Goal: Check status: Check status

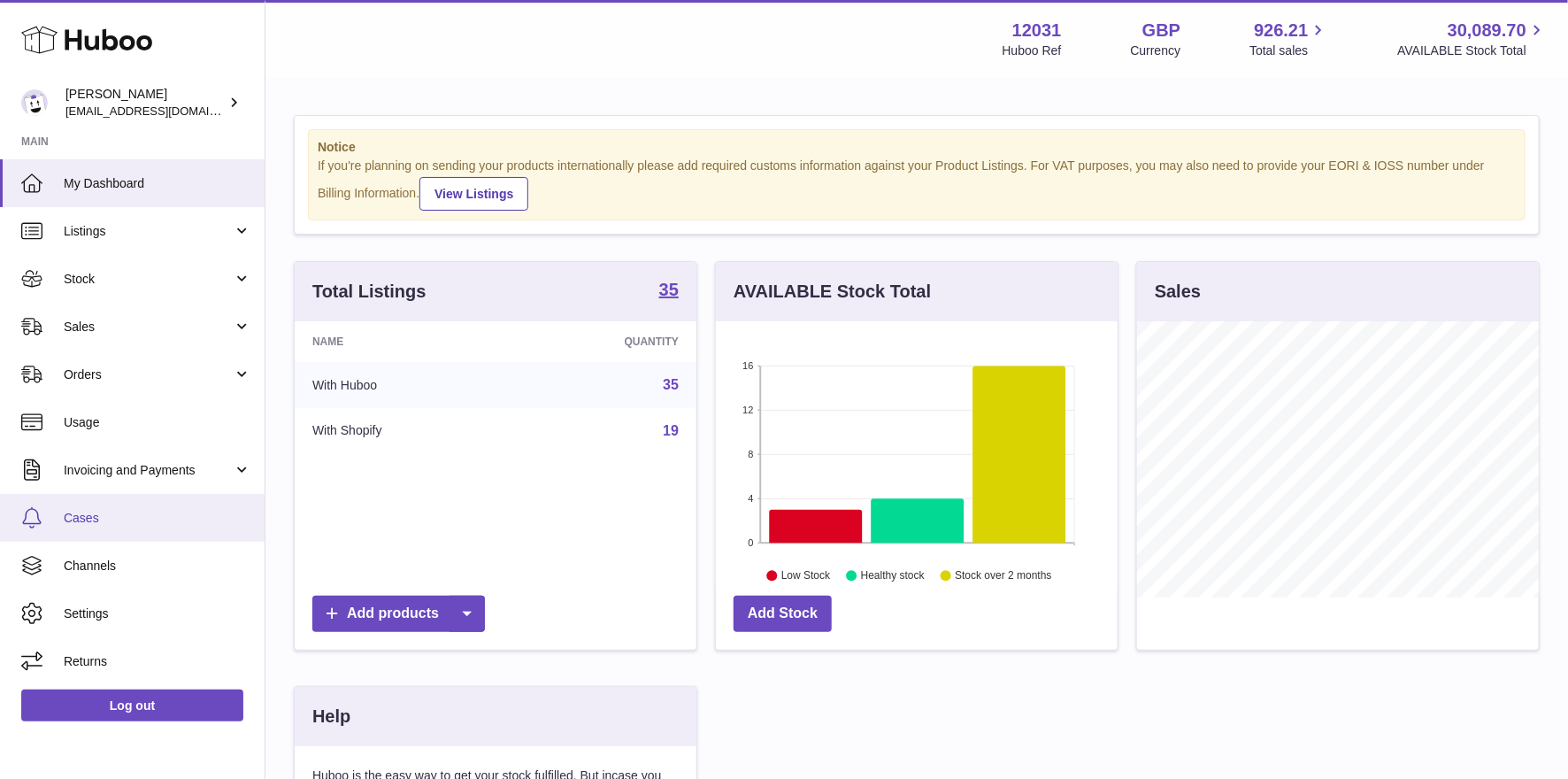
scroll to position [275, 408]
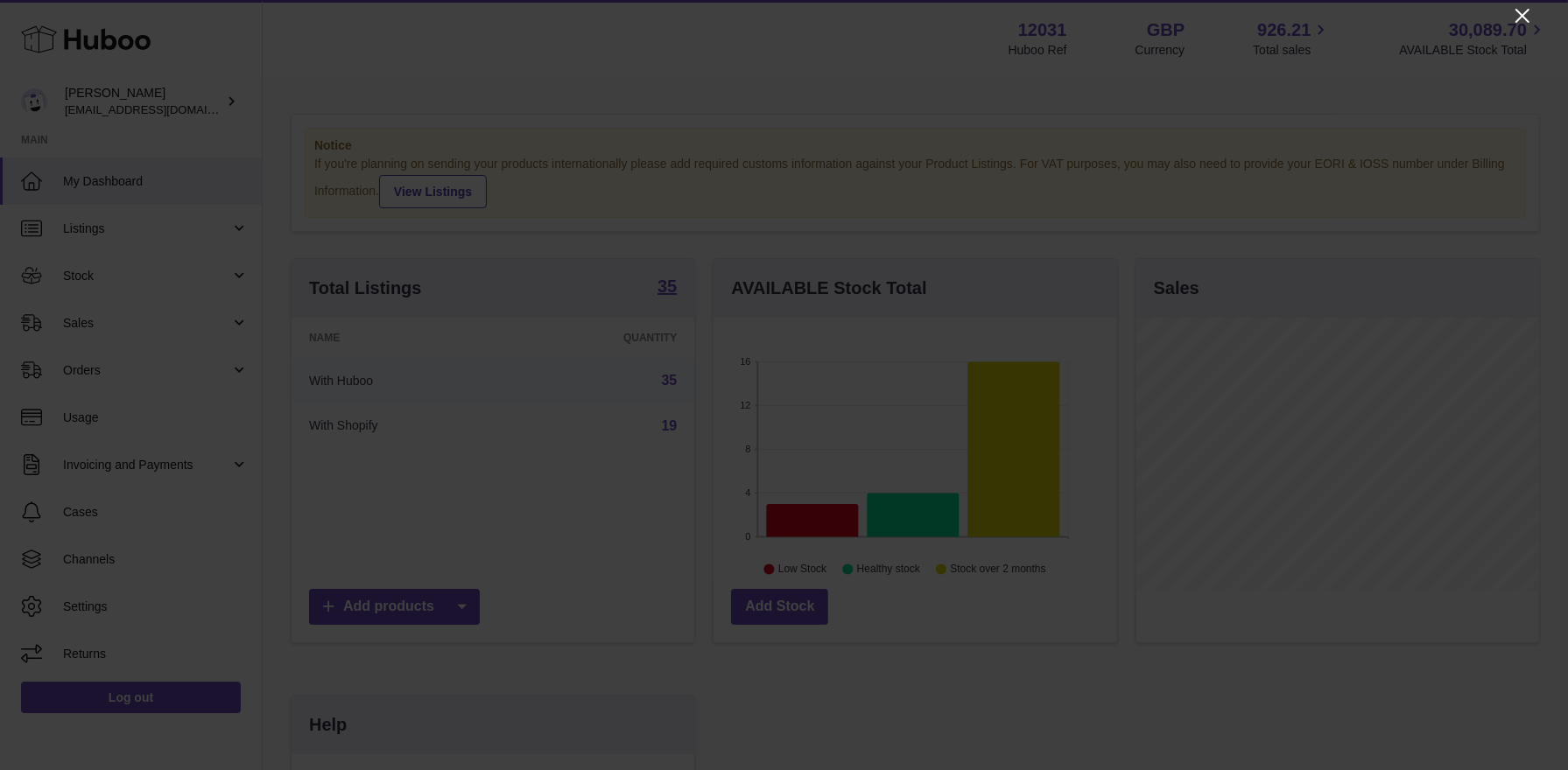
click at [1518, 18] on icon "Close" at bounding box center [1523, 16] width 21 height 21
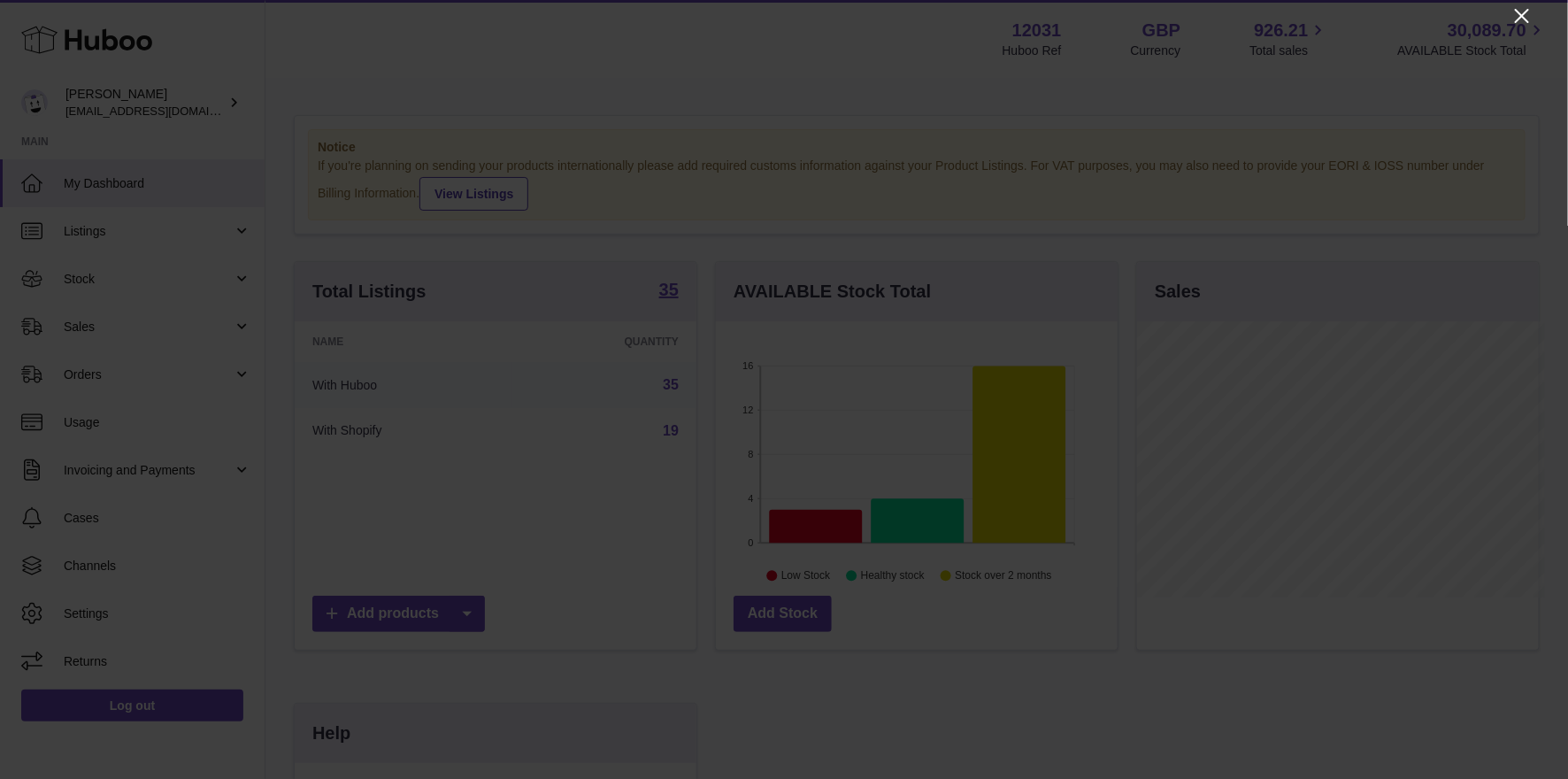
scroll to position [885210, 884712]
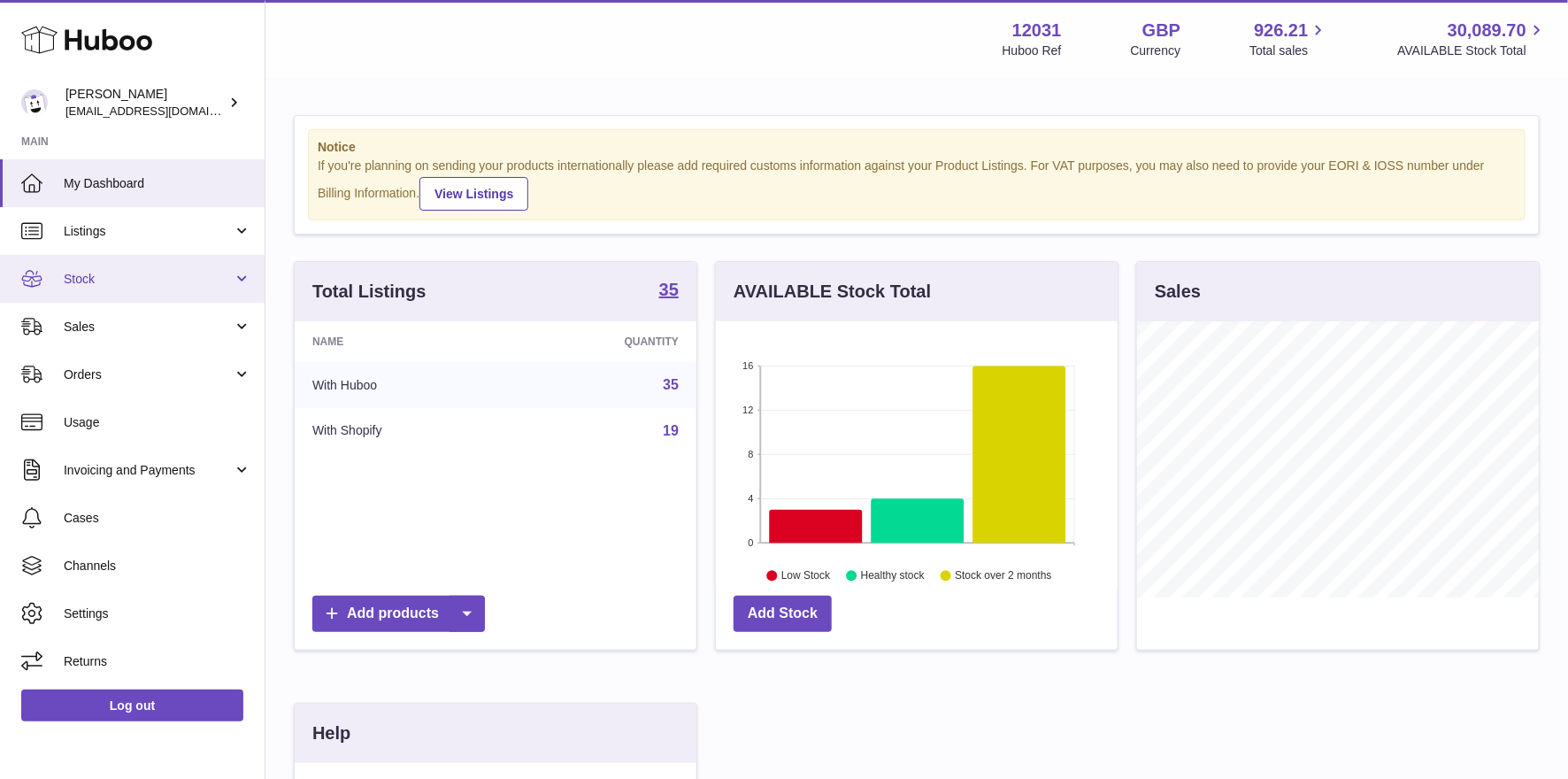
click at [90, 289] on link "Stock" at bounding box center [132, 279] width 265 height 48
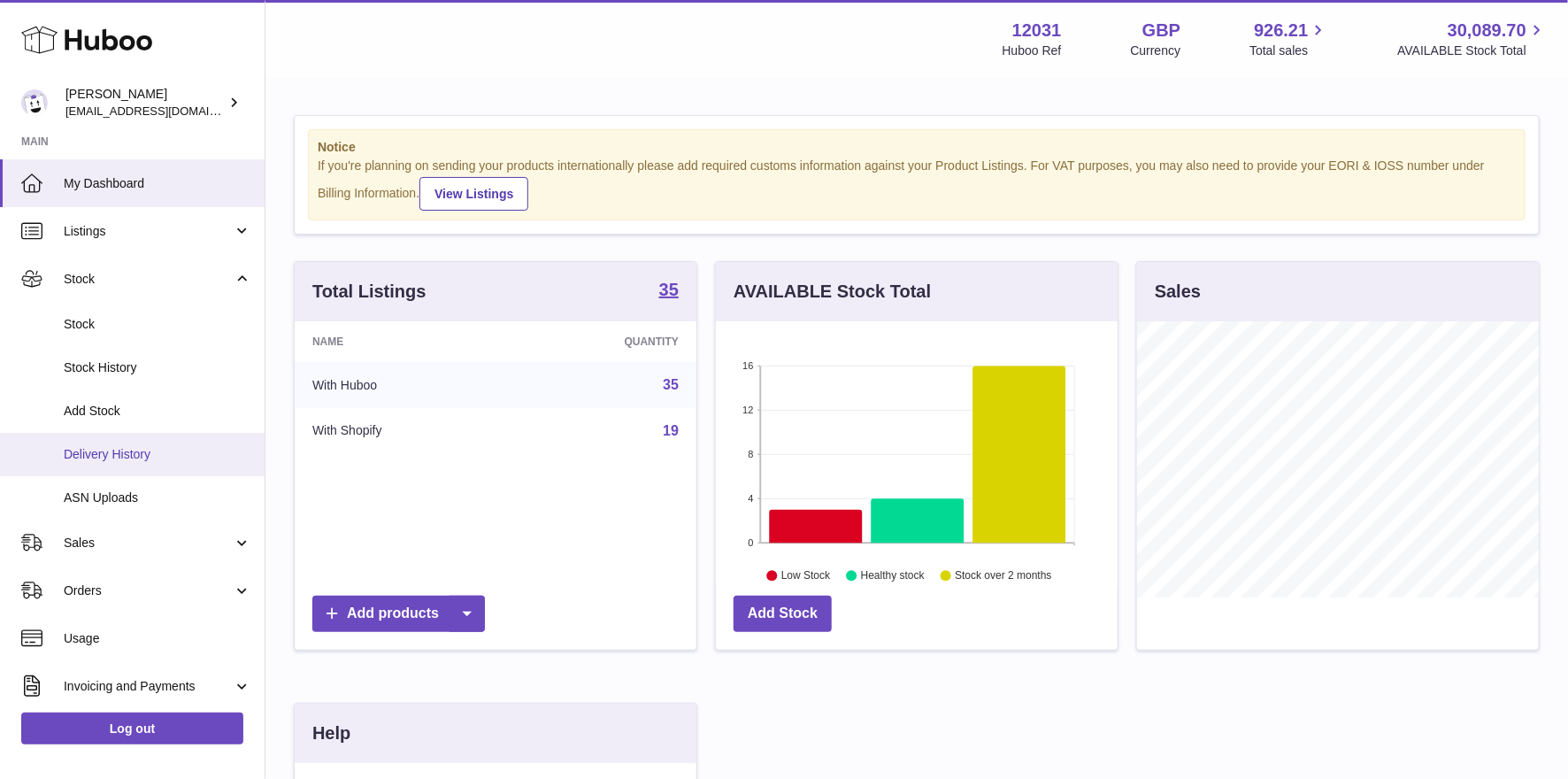
click at [96, 453] on span "Delivery History" at bounding box center [157, 454] width 187 height 17
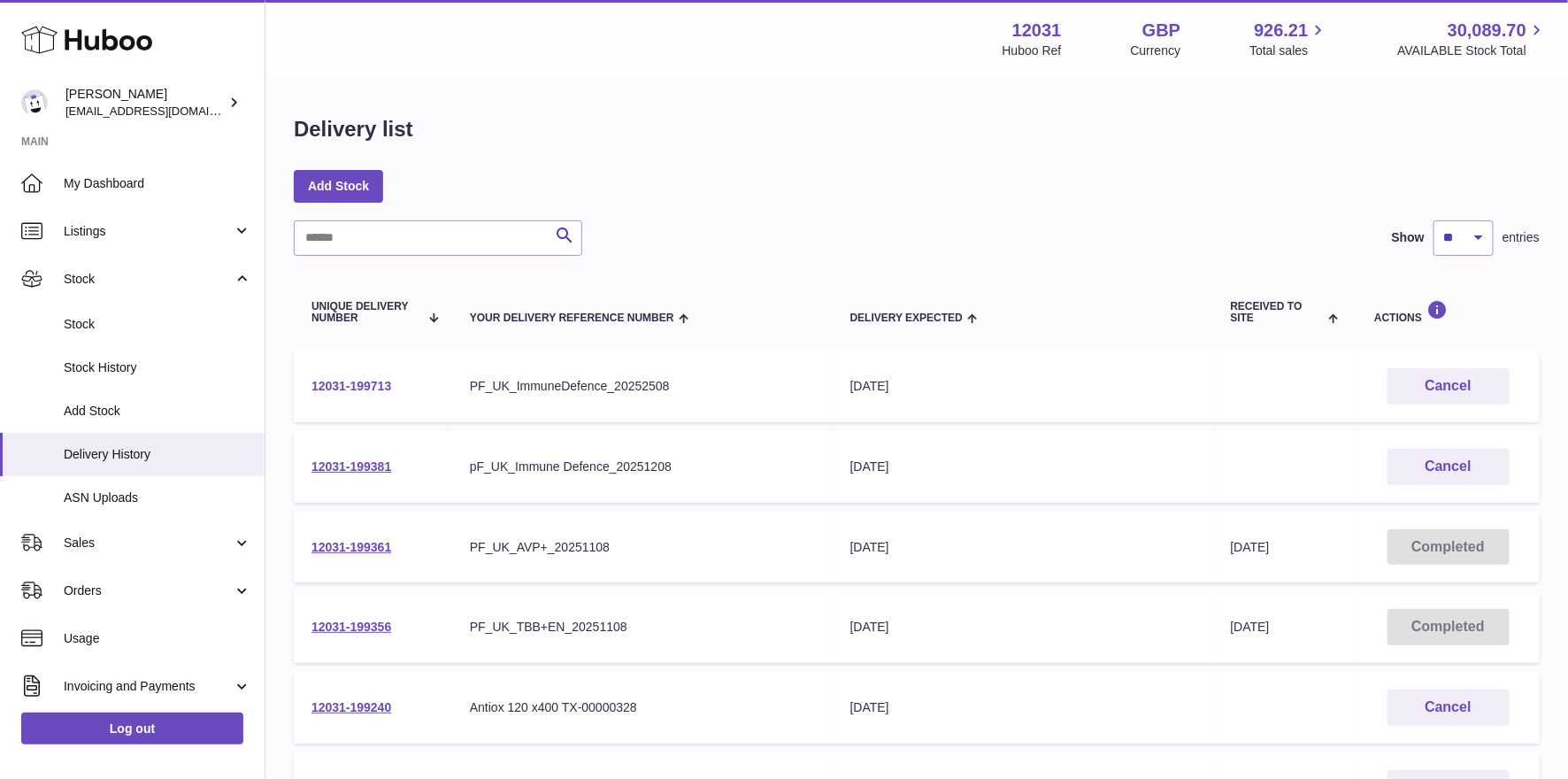
click at [344, 387] on link "12031-199713" at bounding box center [352, 386] width 80 height 14
click at [353, 470] on link "12031-199381" at bounding box center [352, 466] width 80 height 14
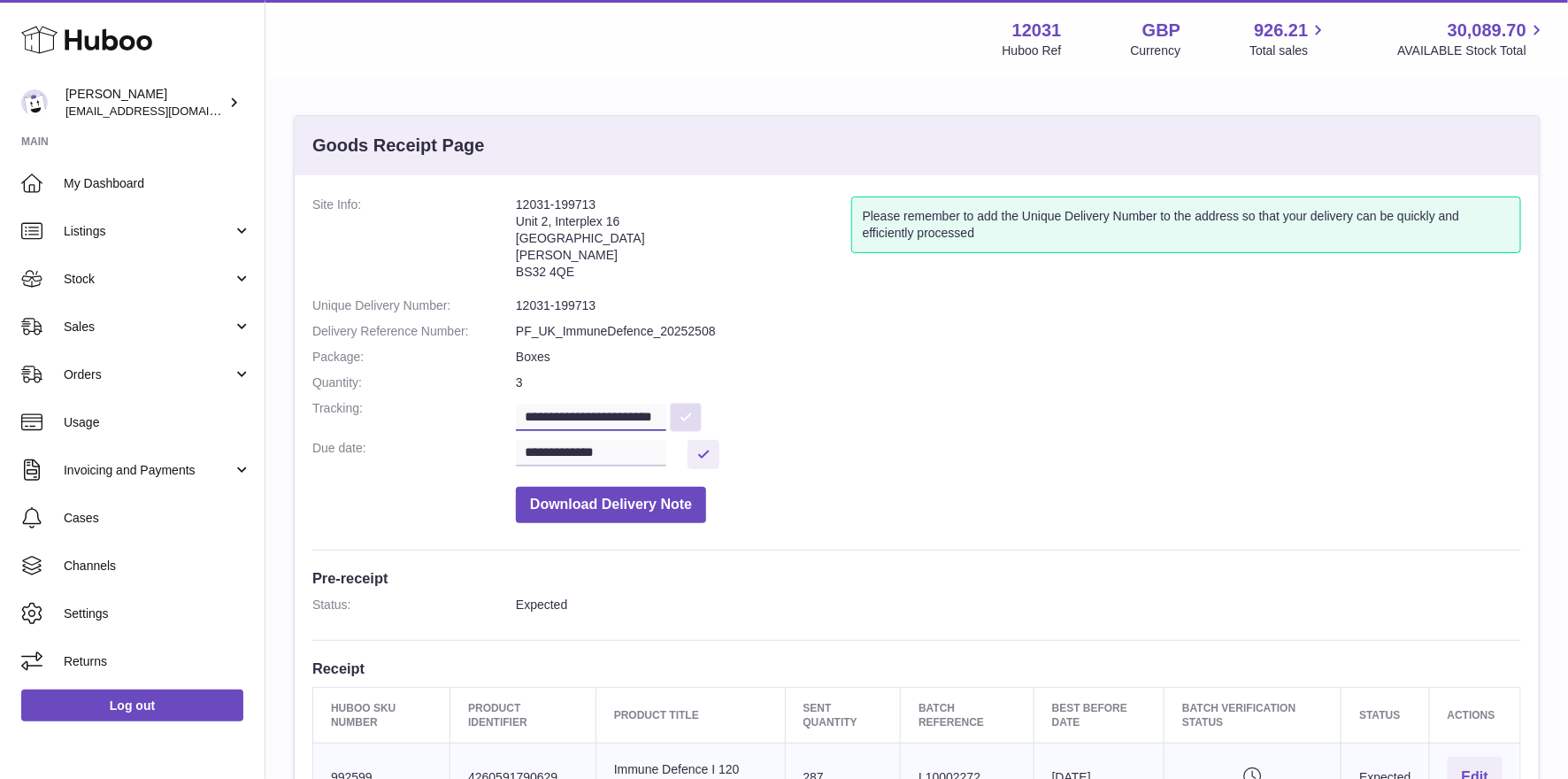
scroll to position [0, 24]
drag, startPoint x: 607, startPoint y: 416, endPoint x: 711, endPoint y: 416, distance: 104.0
click at [711, 416] on dd "**********" at bounding box center [1018, 416] width 1005 height 31
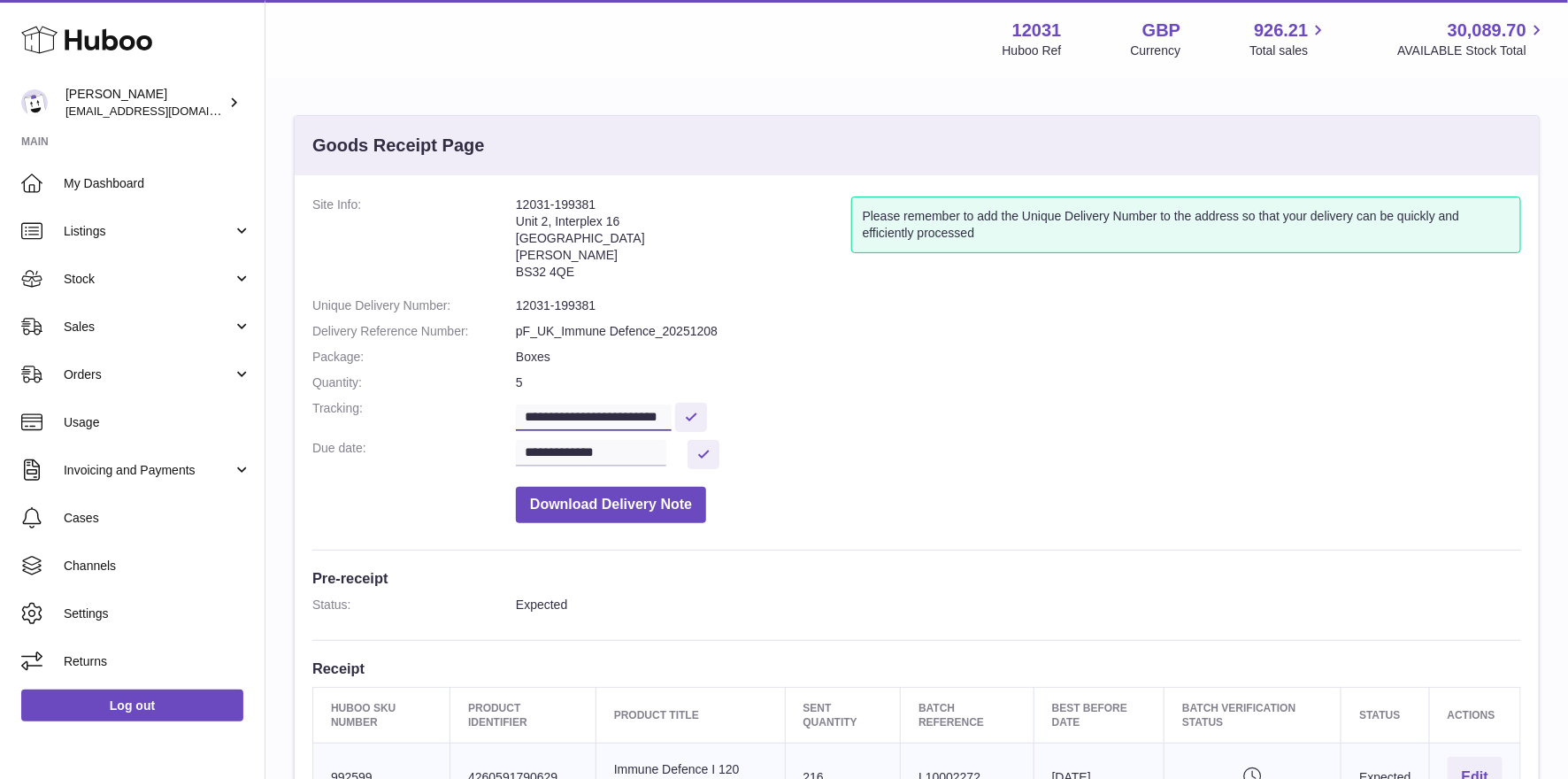
drag, startPoint x: 610, startPoint y: 416, endPoint x: 728, endPoint y: 417, distance: 118.0
click at [728, 417] on dd "**********" at bounding box center [1018, 416] width 1005 height 31
click at [93, 289] on link "Stock" at bounding box center [132, 279] width 265 height 48
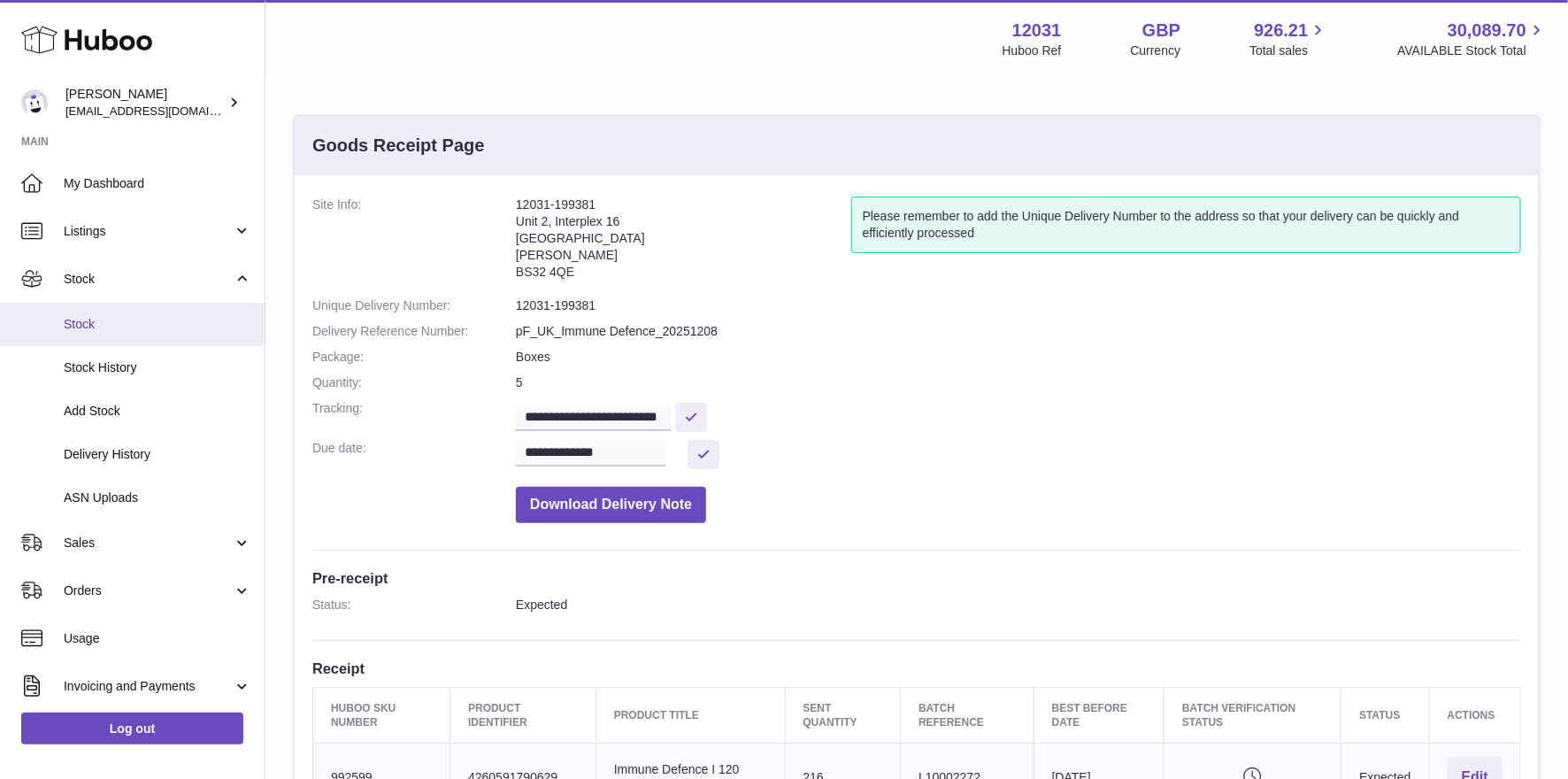
click at [96, 313] on link "Stock" at bounding box center [132, 324] width 265 height 44
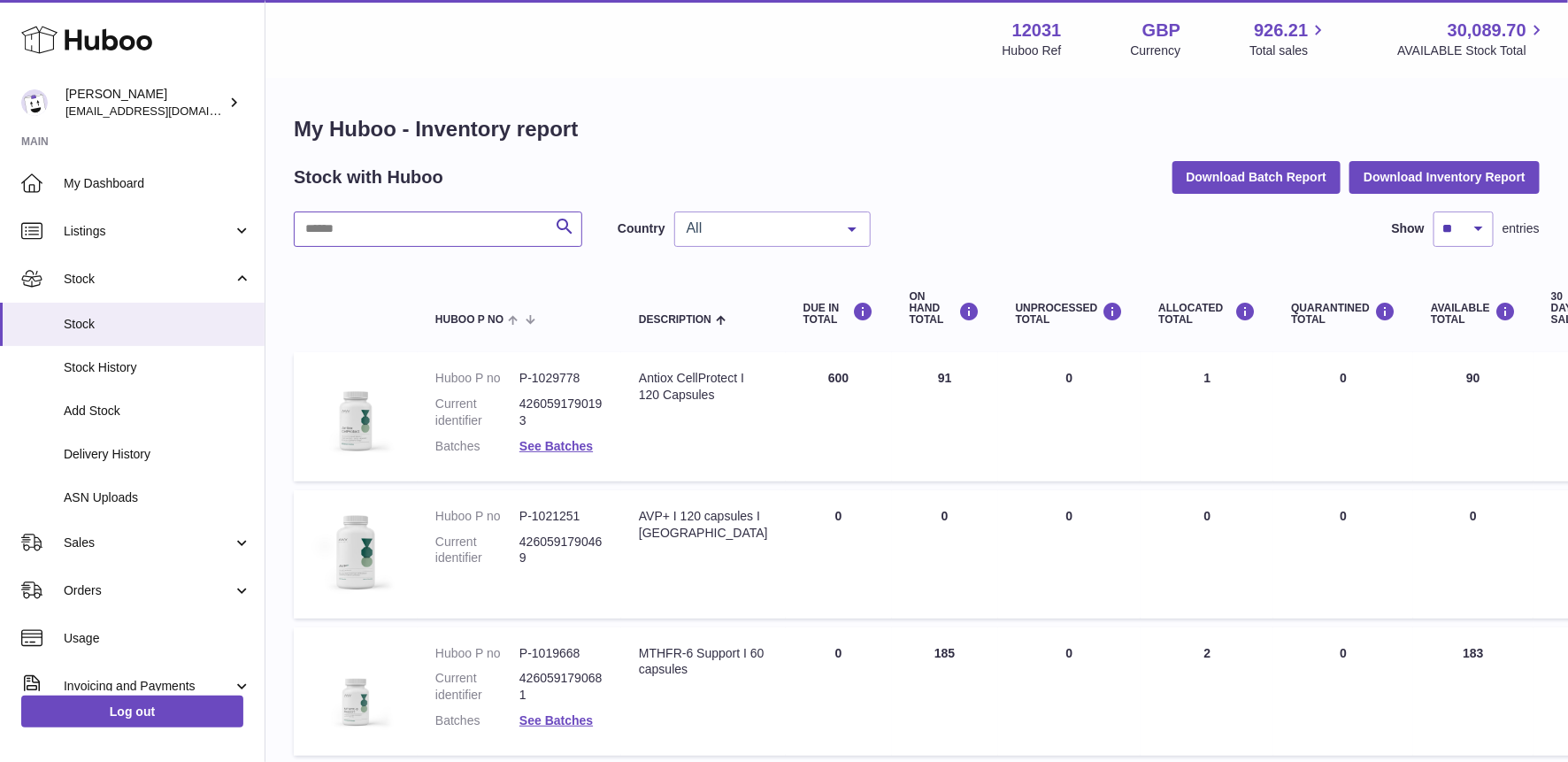
click at [479, 227] on input "text" at bounding box center [438, 229] width 289 height 36
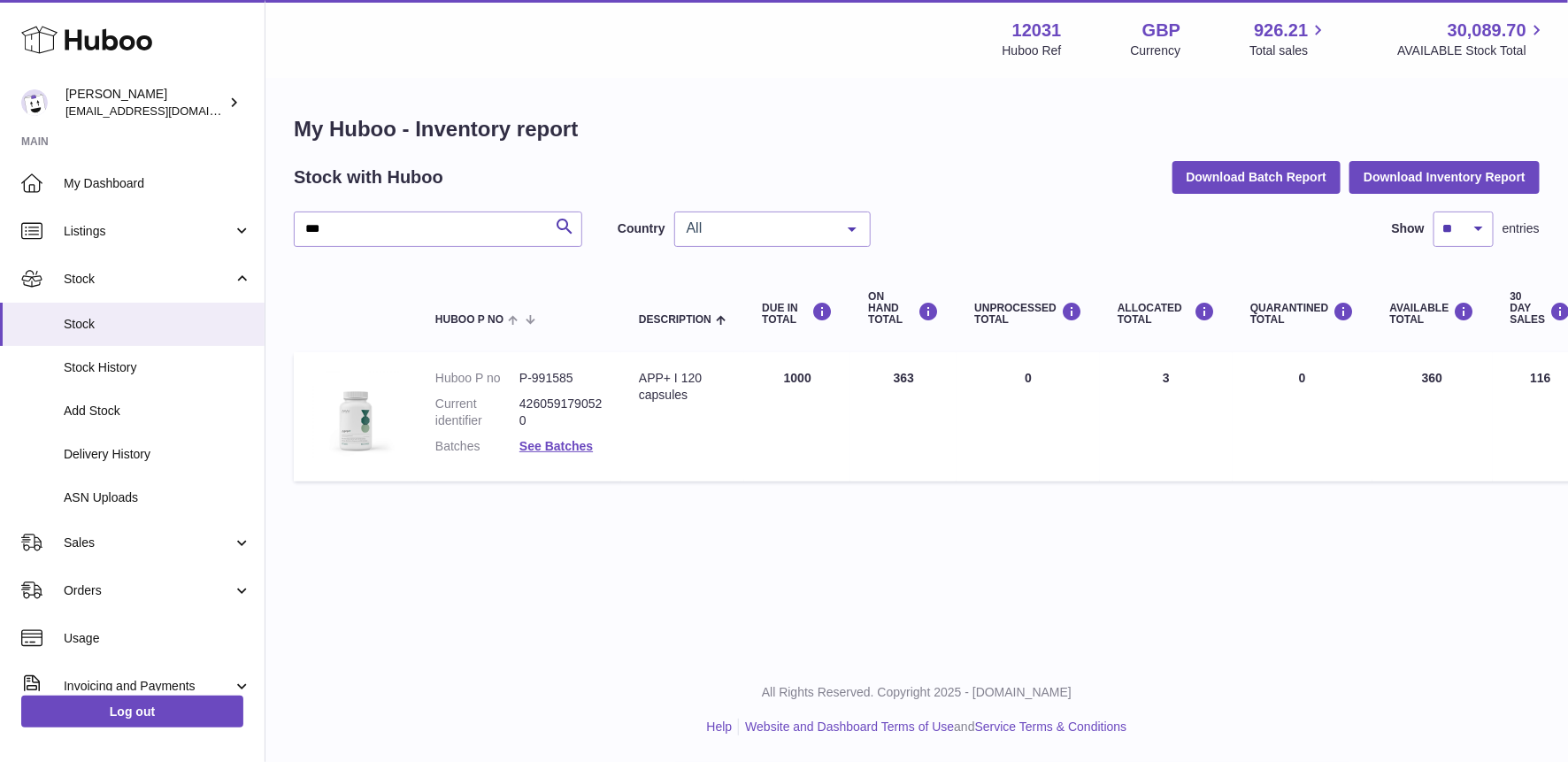
click at [822, 238] on div "All" at bounding box center [772, 229] width 196 height 36
click at [714, 306] on span "GB" at bounding box center [772, 300] width 194 height 36
click at [572, 444] on link "See Batches" at bounding box center [556, 446] width 74 height 14
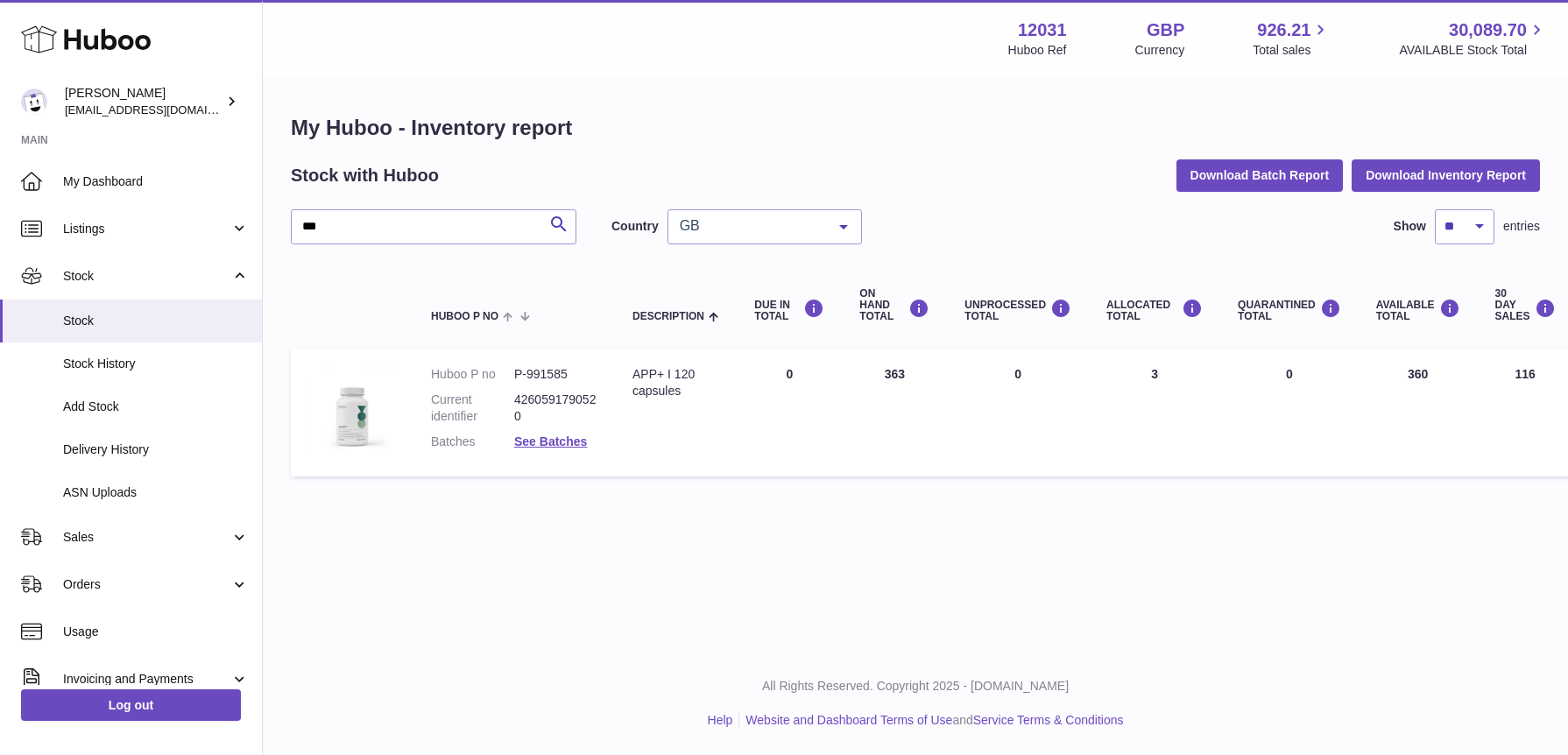
click at [390, 292] on div at bounding box center [784, 377] width 1568 height 755
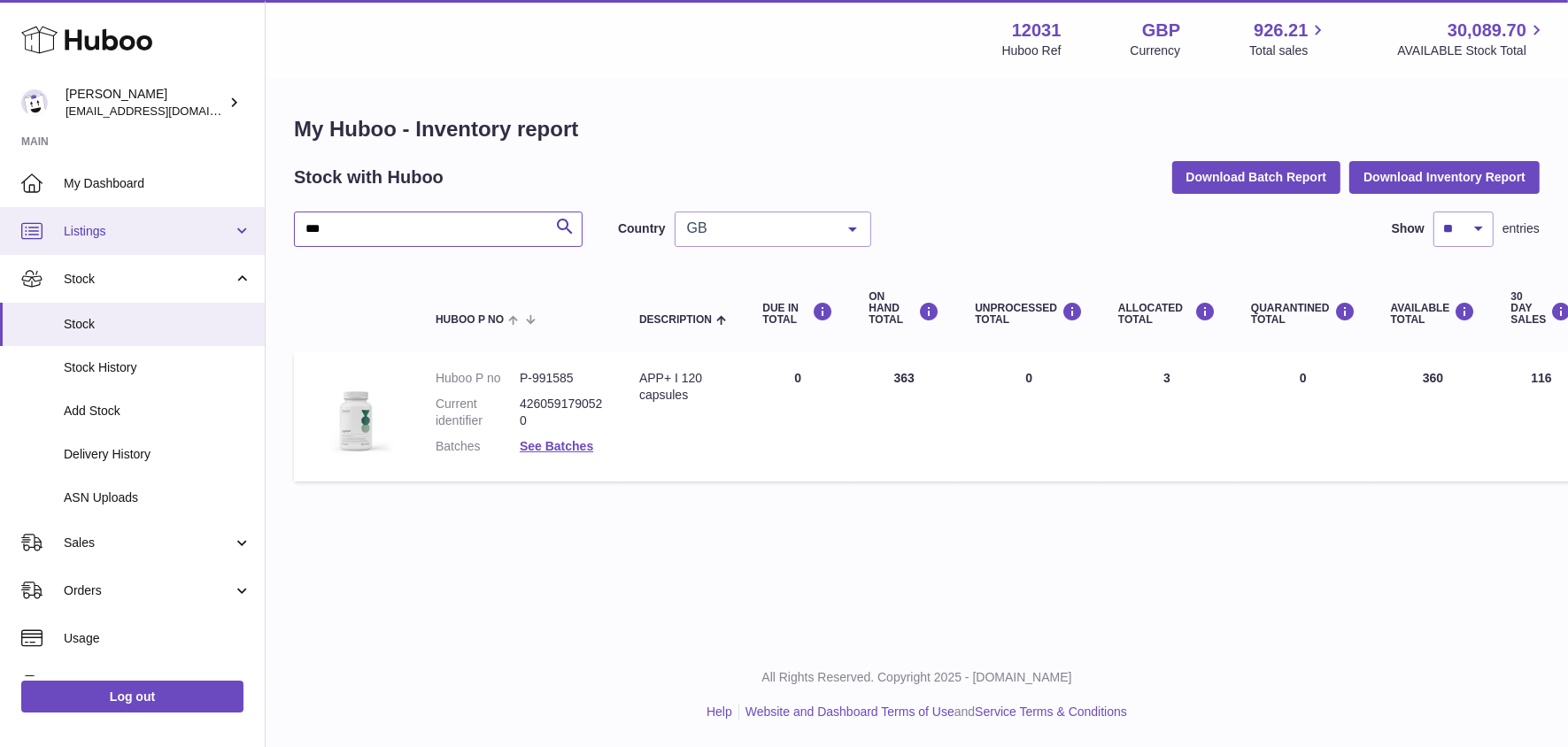
drag, startPoint x: 383, startPoint y: 225, endPoint x: 179, endPoint y: 219, distance: 204.1
click at [179, 219] on div "Huboo Fritzi Nicolaus admin@makewellforyou.com Main My Dashboard Listings Not w…" at bounding box center [784, 373] width 1568 height 747
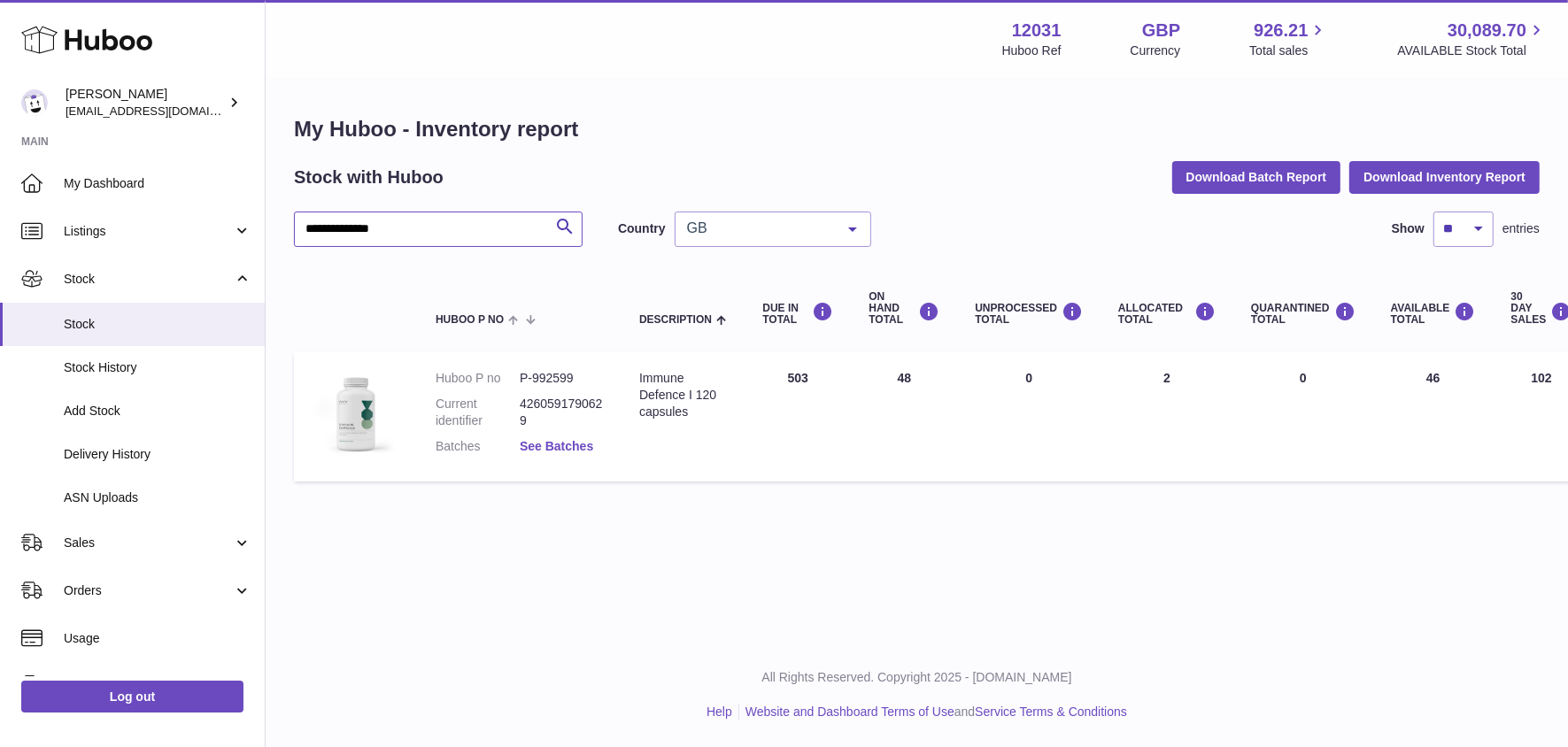
type input "**********"
click at [557, 448] on link "See Batches" at bounding box center [556, 446] width 74 height 14
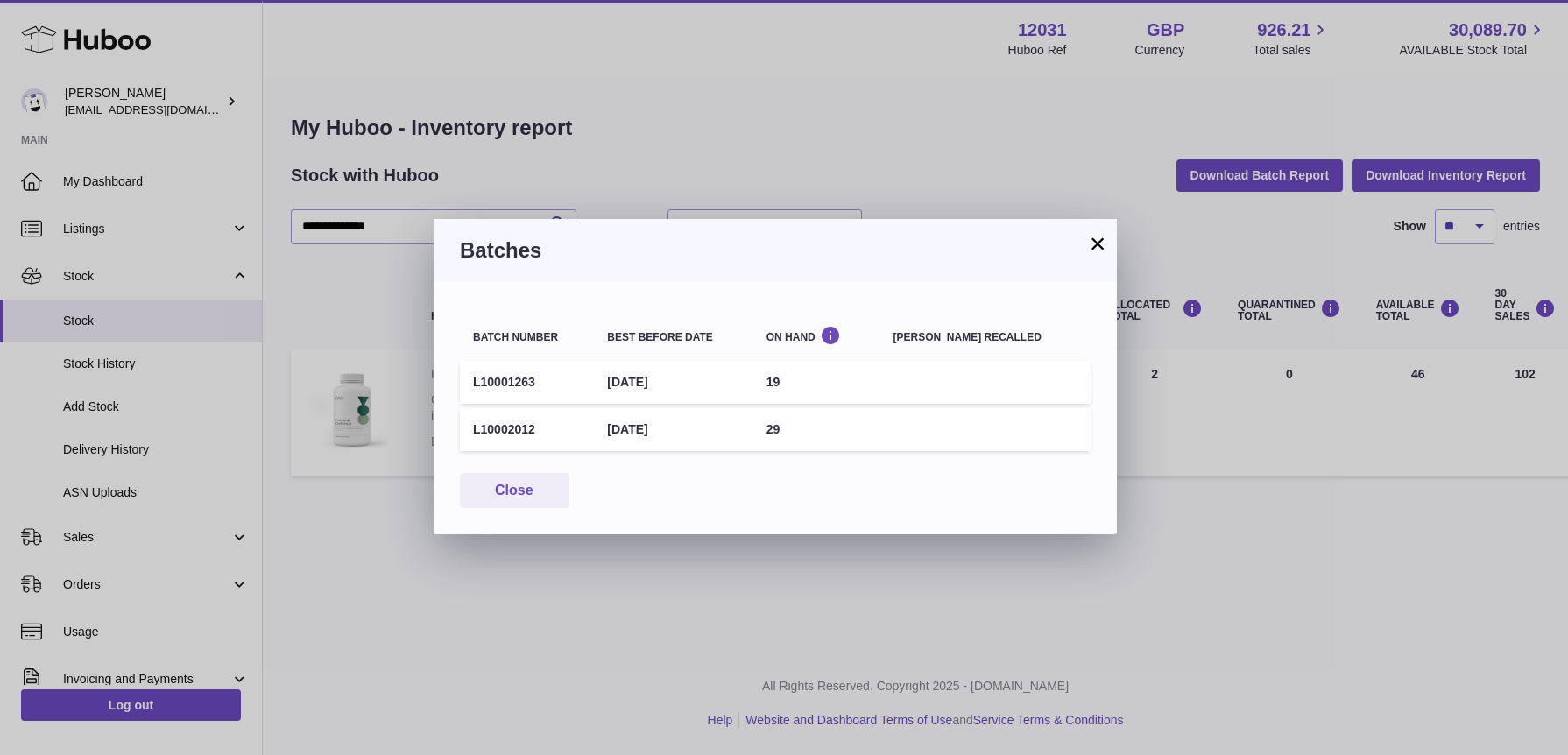
click at [1099, 247] on button "×" at bounding box center [1098, 243] width 21 height 21
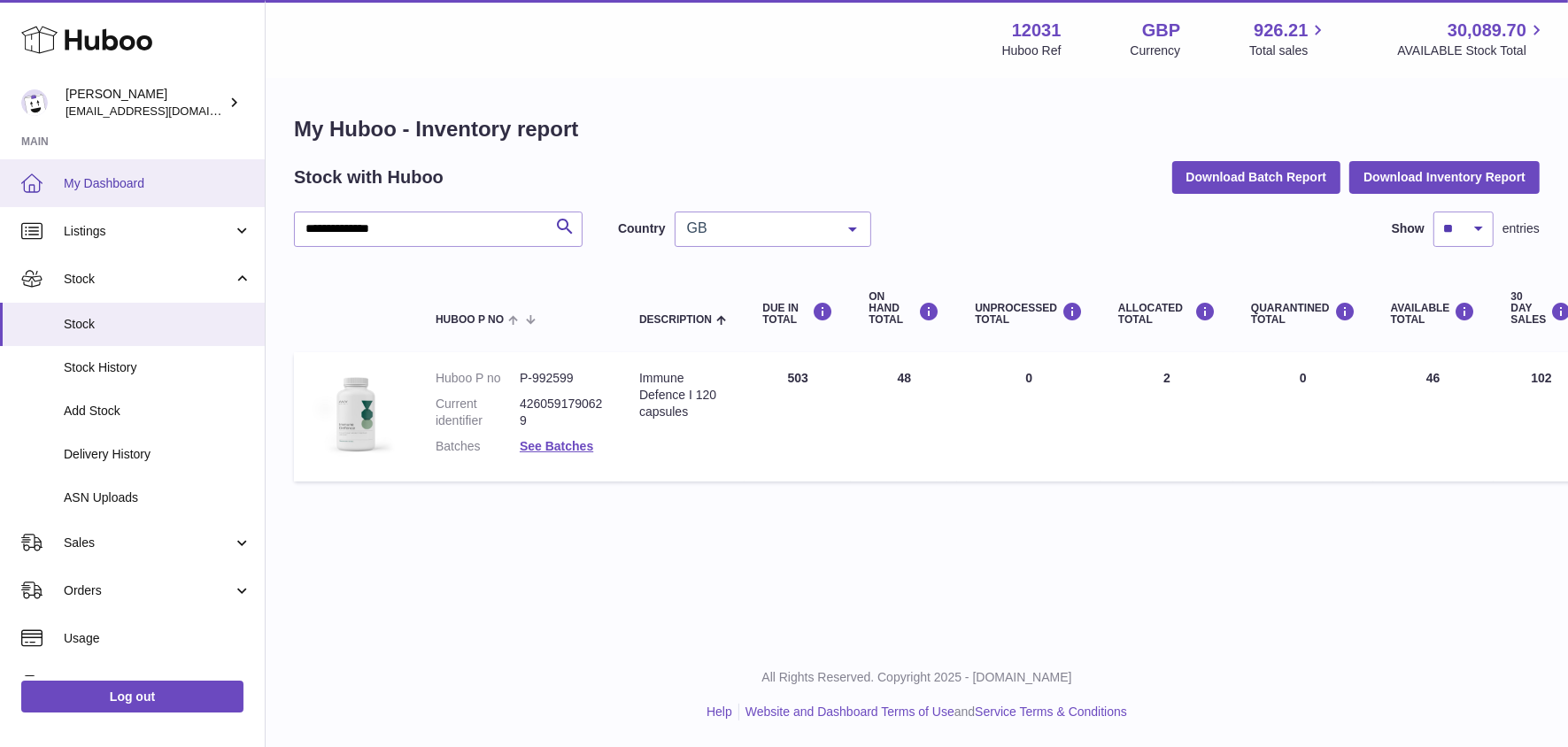
click at [143, 163] on link "My Dashboard" at bounding box center [132, 183] width 265 height 48
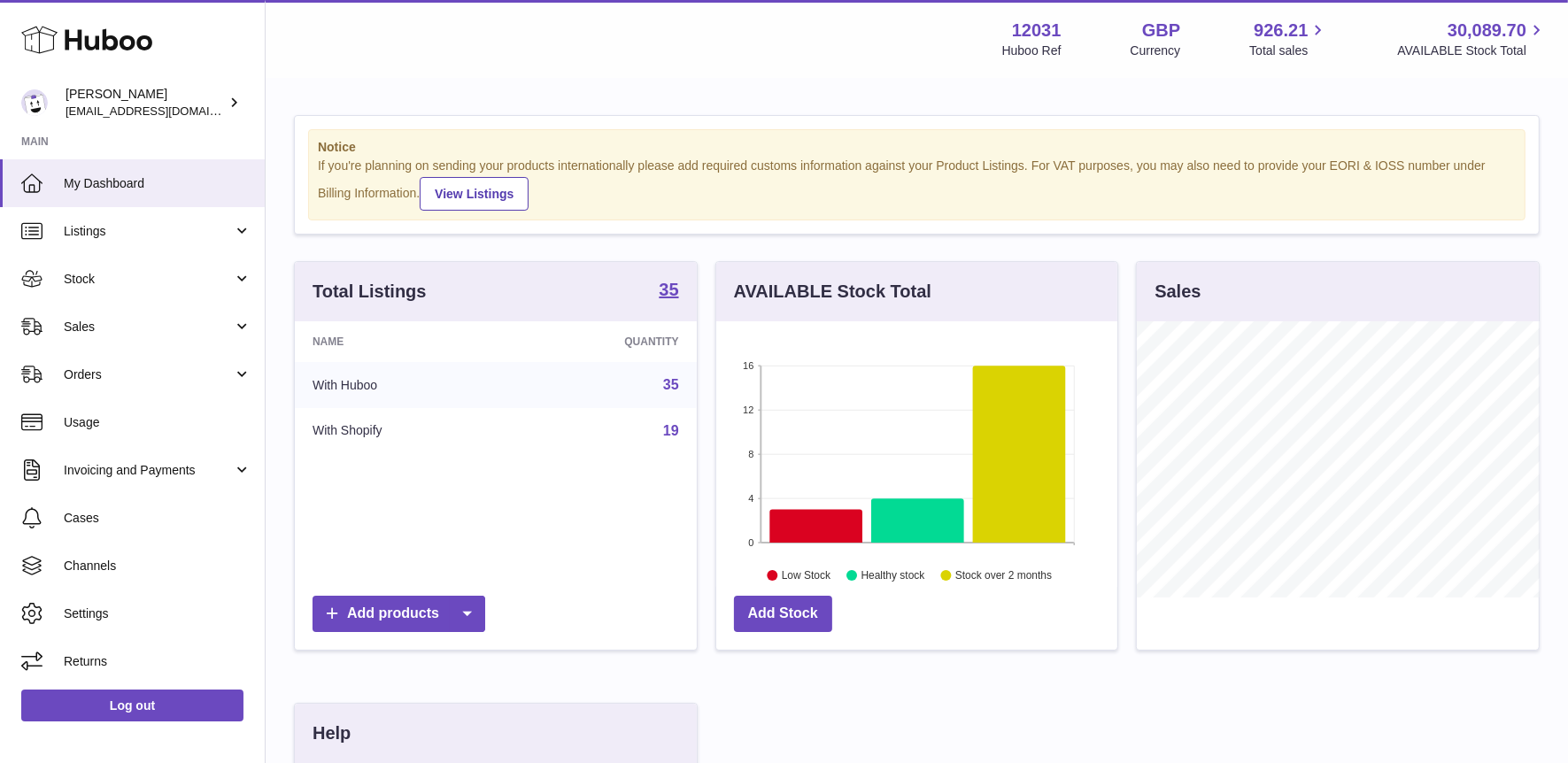
scroll to position [275, 402]
click at [68, 261] on link "Stock" at bounding box center [132, 279] width 265 height 48
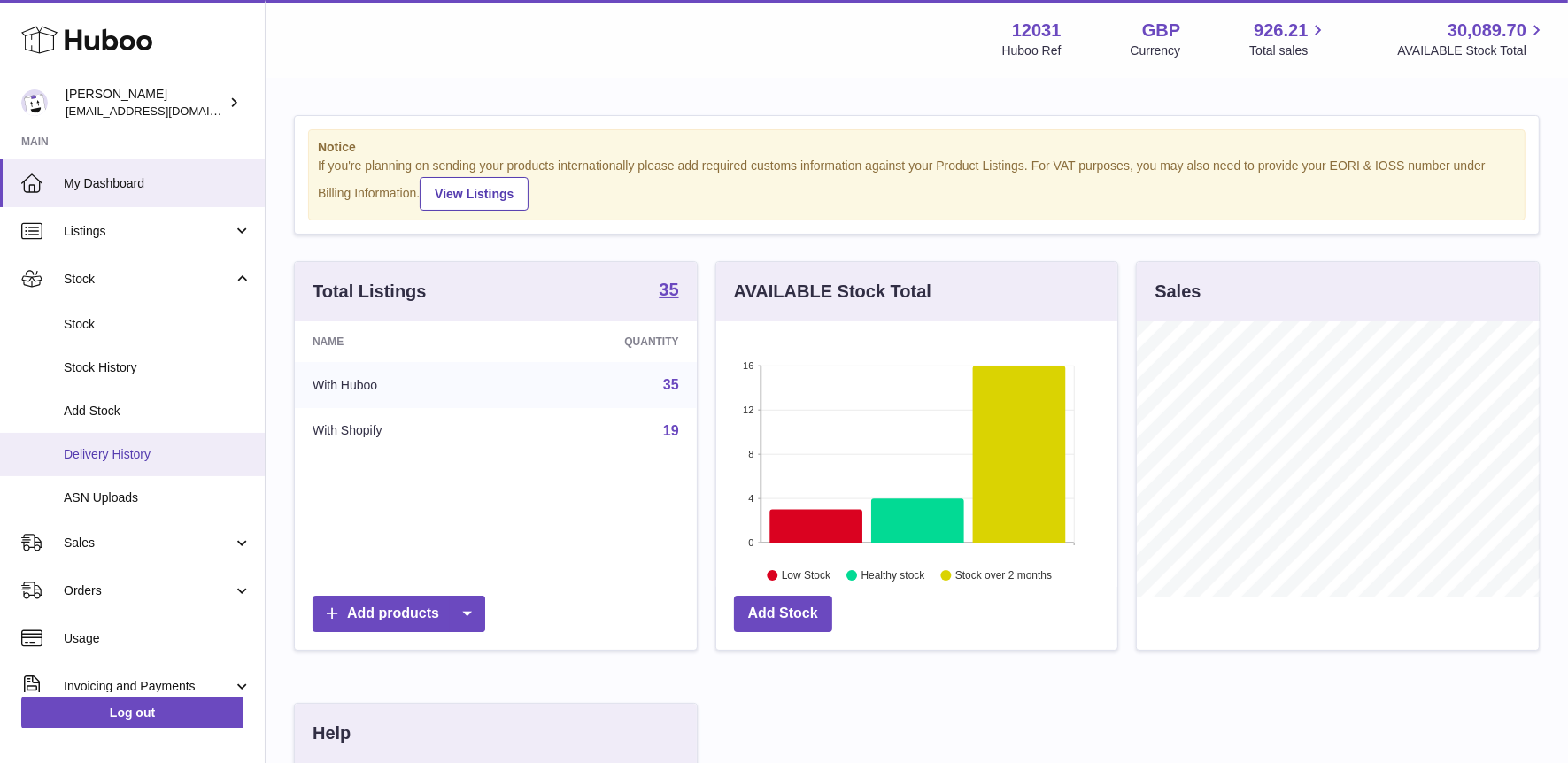
click at [104, 453] on span "Delivery History" at bounding box center [157, 454] width 187 height 17
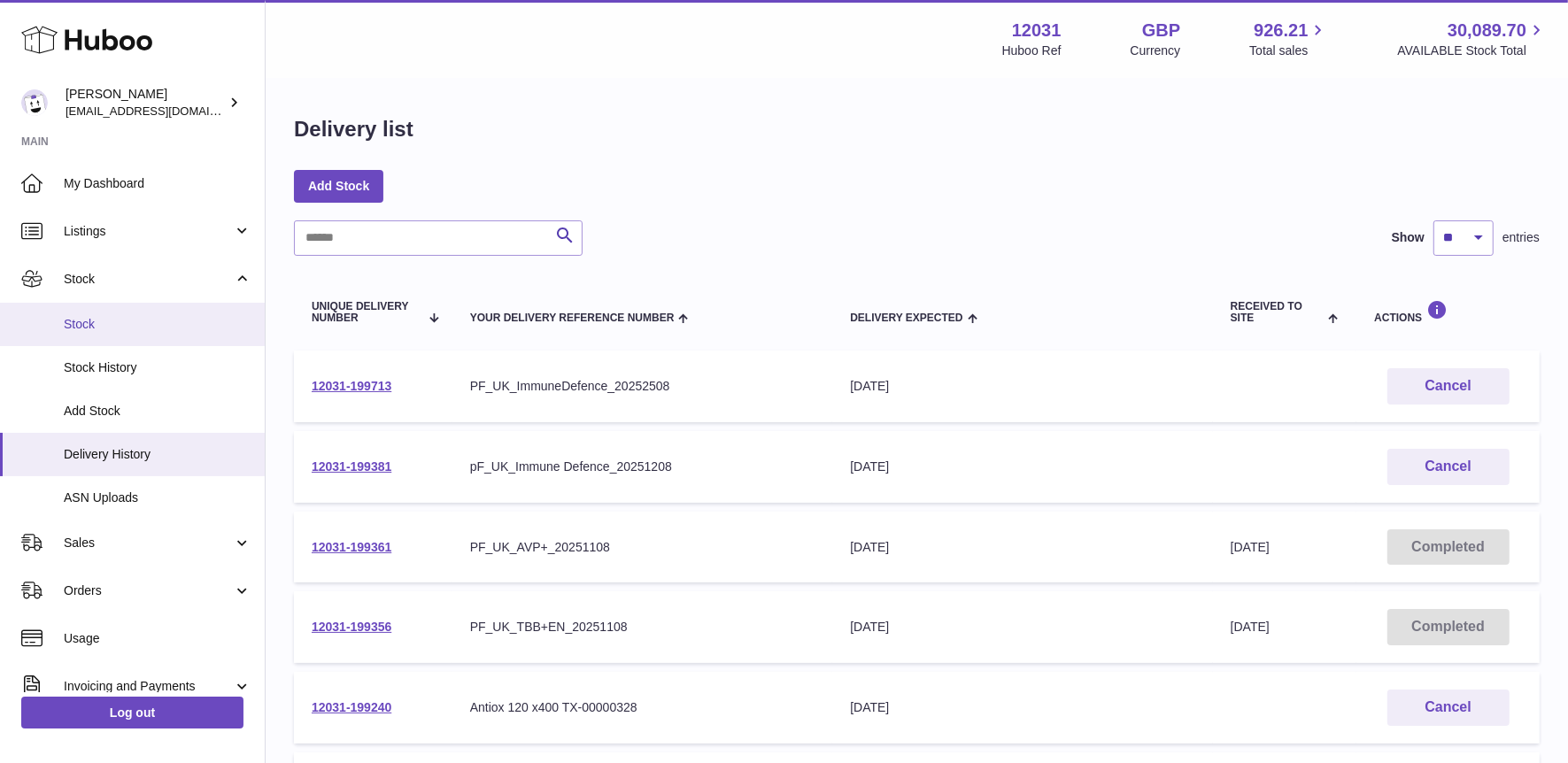
click at [131, 316] on span "Stock" at bounding box center [157, 324] width 187 height 17
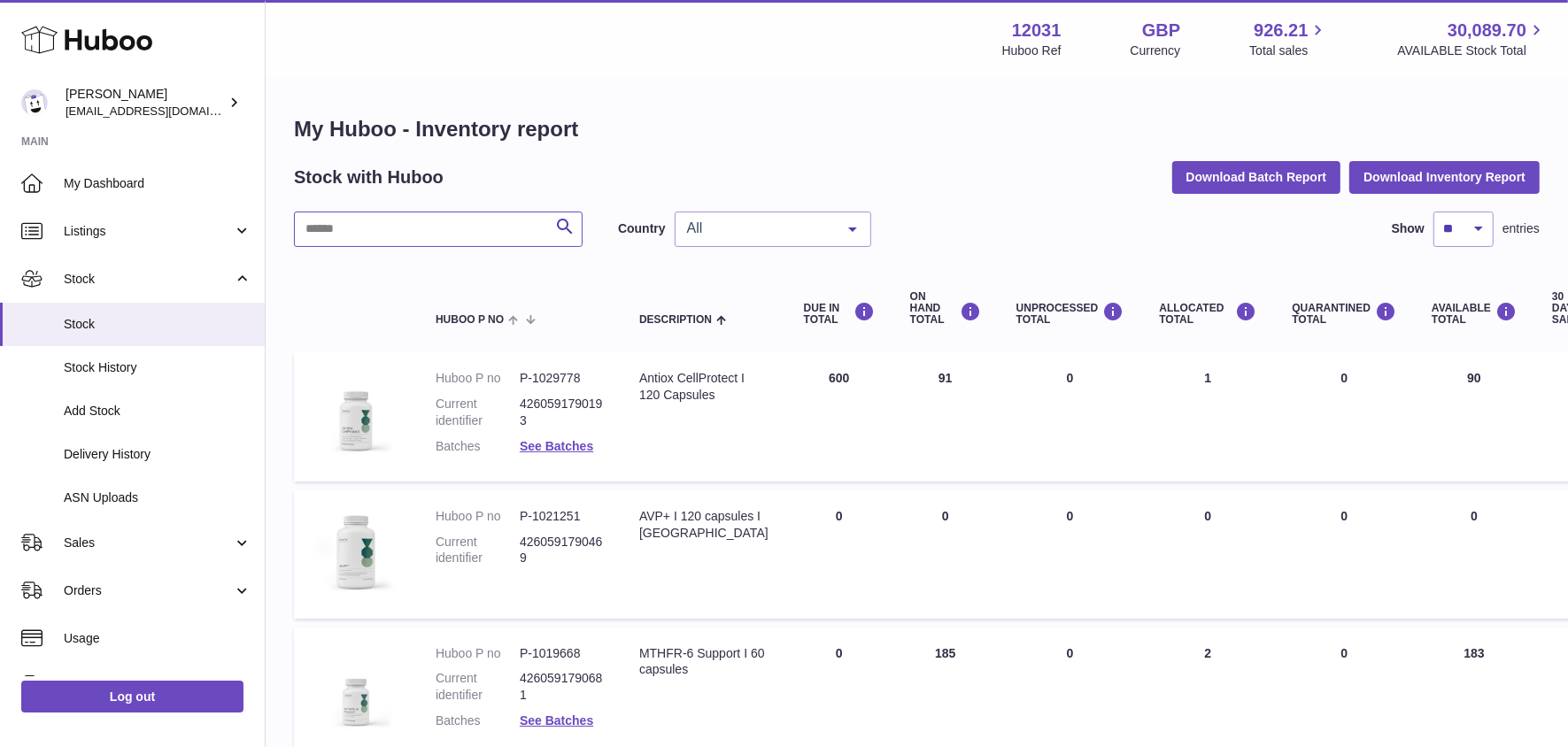
click at [356, 235] on input "text" at bounding box center [438, 229] width 289 height 36
type input "******"
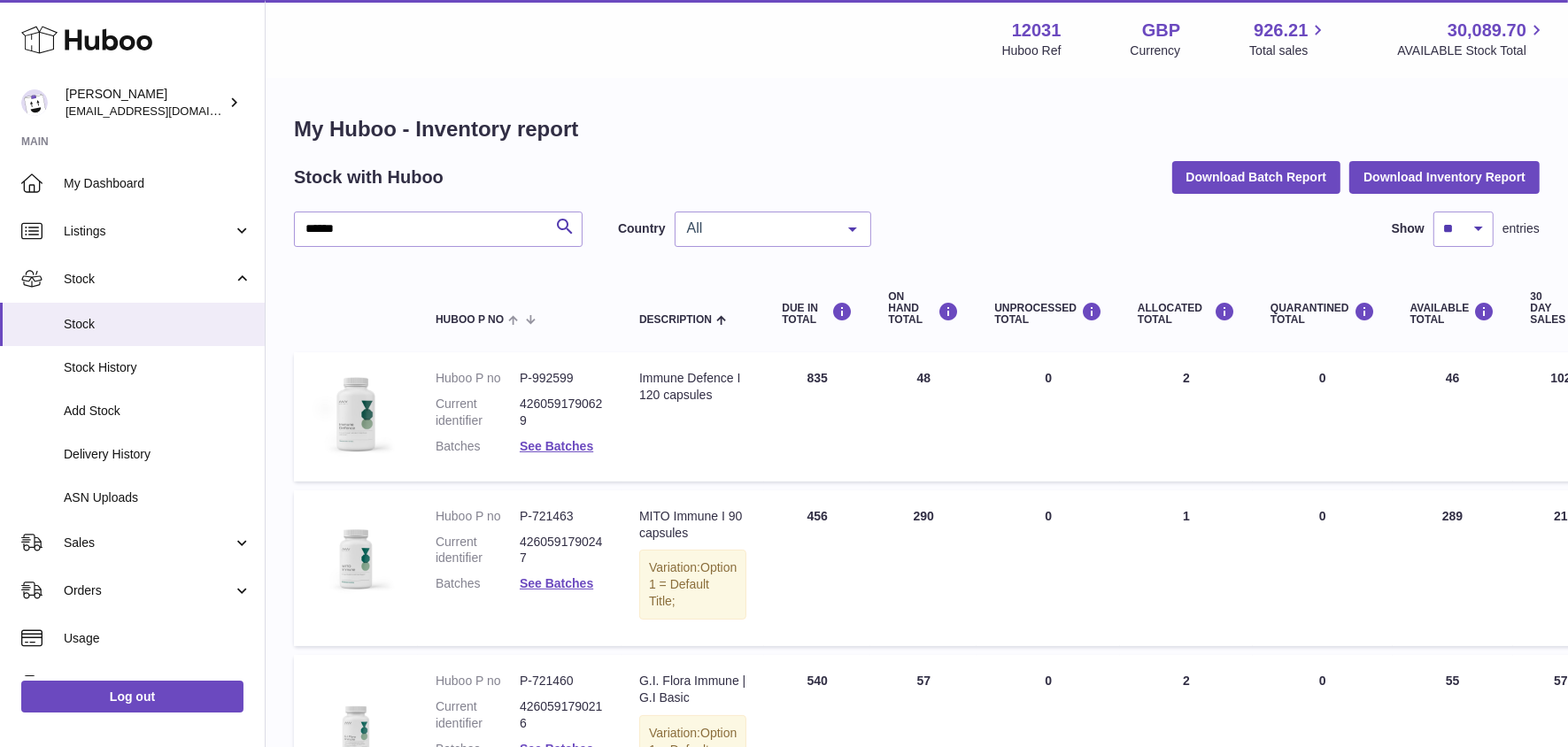
click at [848, 239] on div at bounding box center [853, 229] width 36 height 34
click at [793, 299] on span "GB" at bounding box center [773, 300] width 195 height 36
click at [568, 447] on link "See Batches" at bounding box center [556, 446] width 74 height 14
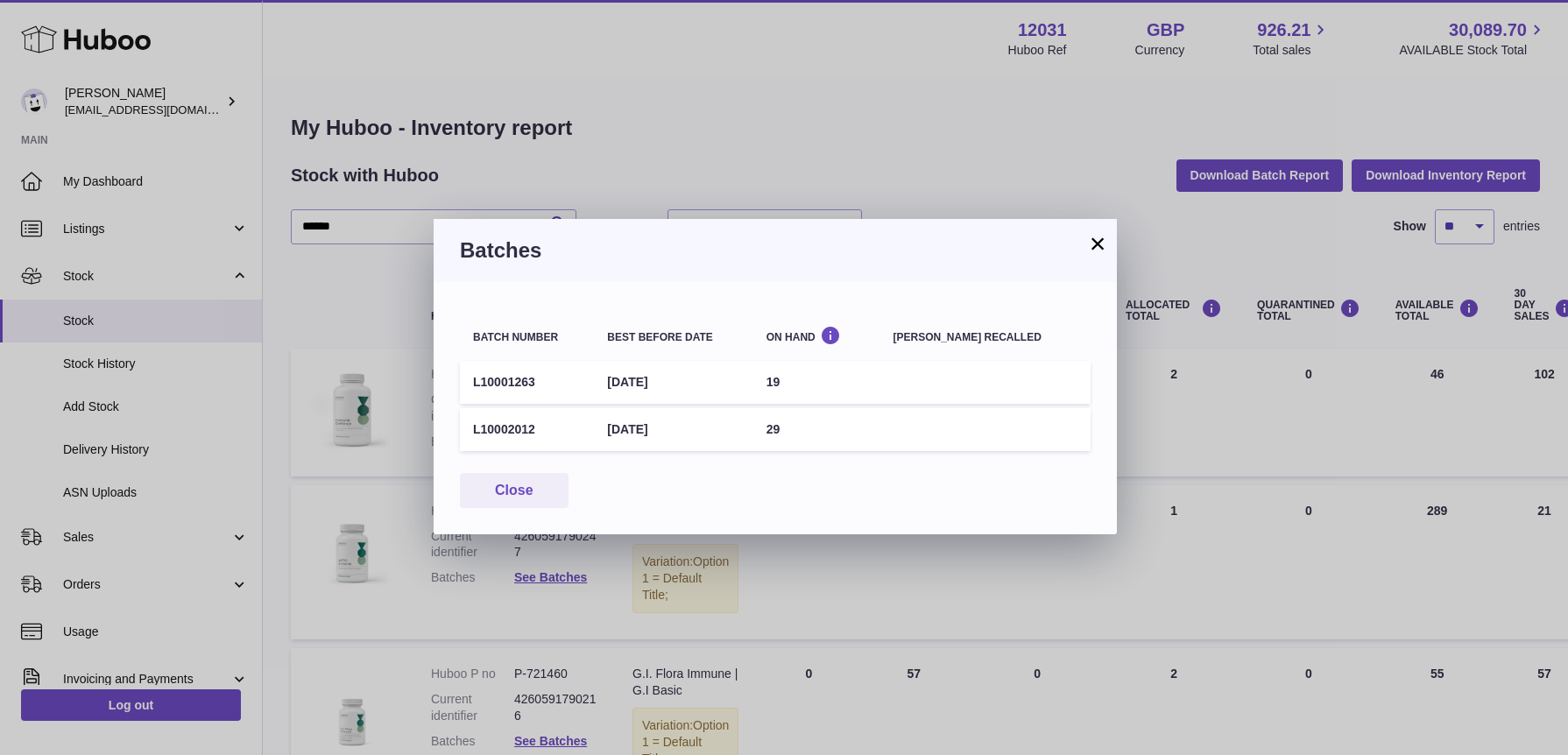
click at [1093, 244] on button "×" at bounding box center [1098, 243] width 21 height 21
